Goal: Transaction & Acquisition: Book appointment/travel/reservation

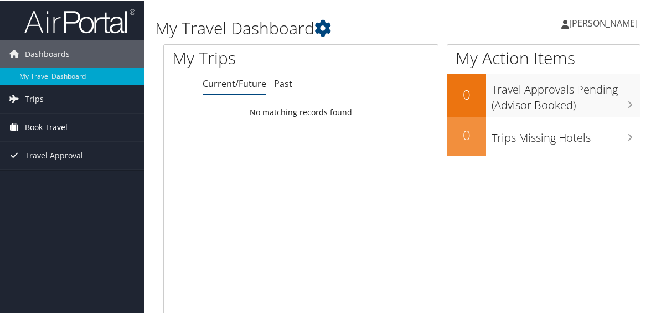
click at [32, 128] on span "Book Travel" at bounding box center [46, 126] width 43 height 28
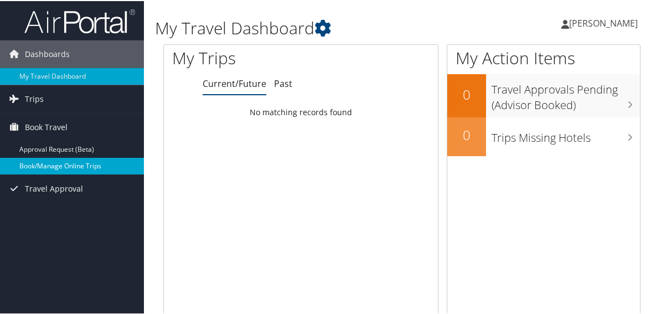
click at [56, 159] on link "Book/Manage Online Trips" at bounding box center [72, 165] width 144 height 17
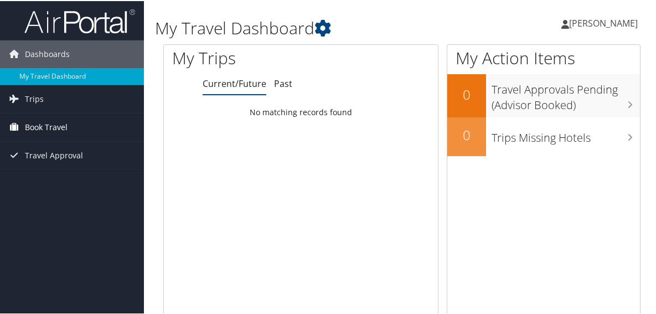
click at [39, 123] on span "Book Travel" at bounding box center [46, 126] width 43 height 28
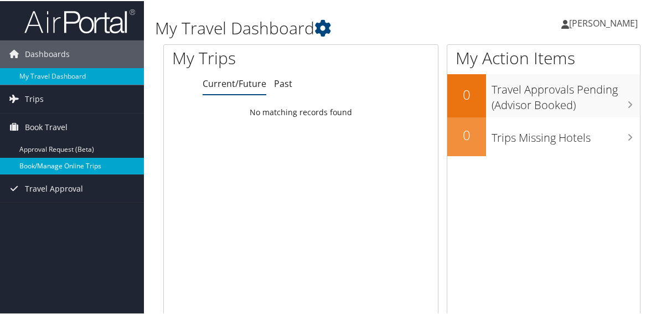
click at [48, 163] on link "Book/Manage Online Trips" at bounding box center [72, 165] width 144 height 17
